Goal: Understand process/instructions

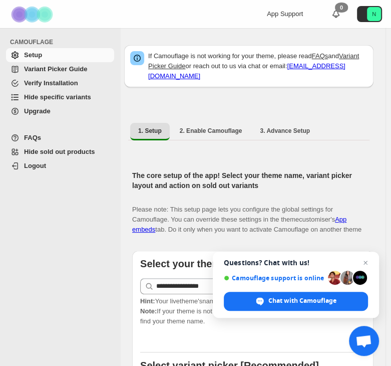
click at [86, 71] on span "Variant Picker Guide" at bounding box center [68, 69] width 88 height 10
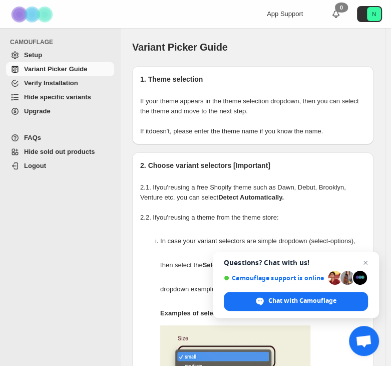
click at [66, 56] on span "Setup" at bounding box center [68, 55] width 88 height 10
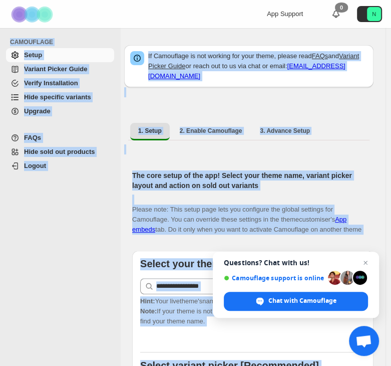
drag, startPoint x: 4, startPoint y: 37, endPoint x: 340, endPoint y: 386, distance: 484.4
click at [340, 365] on html "**********" at bounding box center [195, 183] width 391 height 366
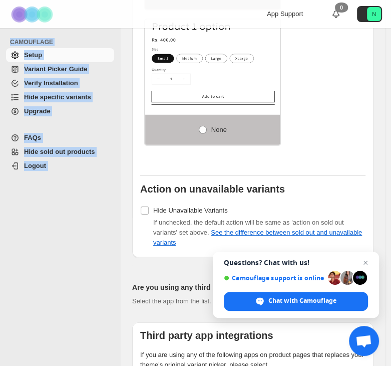
scroll to position [1539, 0]
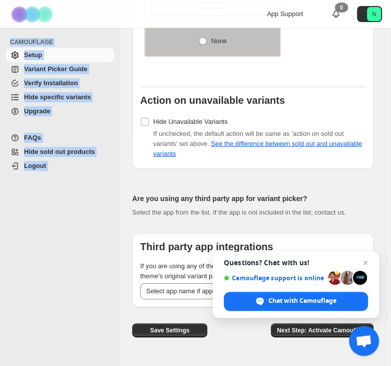
copy div "LOREMIPSUM Dolor Sitamet Consec Adipi Elitse Doeiusmodtem Inci utlabore etdolor…"
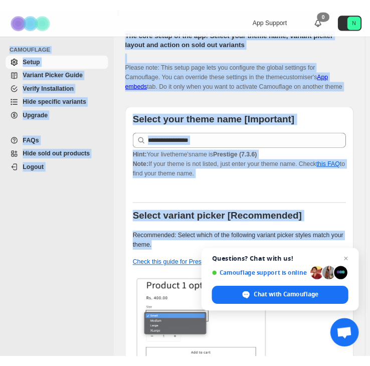
scroll to position [102, 0]
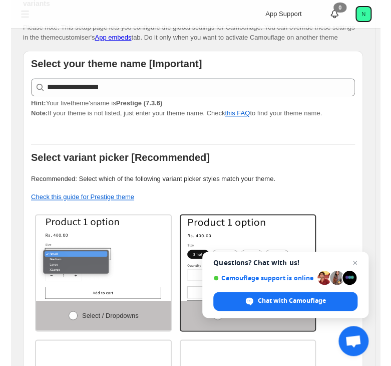
scroll to position [0, 0]
